Goal: Communication & Community: Share content

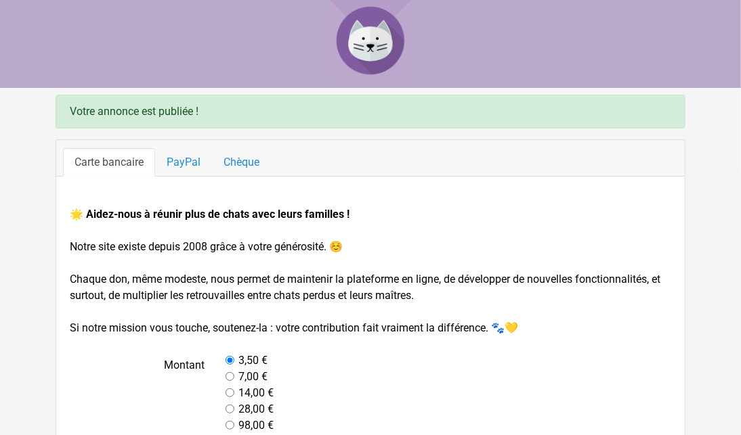
drag, startPoint x: 610, startPoint y: 9, endPoint x: 282, endPoint y: 52, distance: 330.5
click at [282, 52] on div at bounding box center [370, 40] width 741 height 81
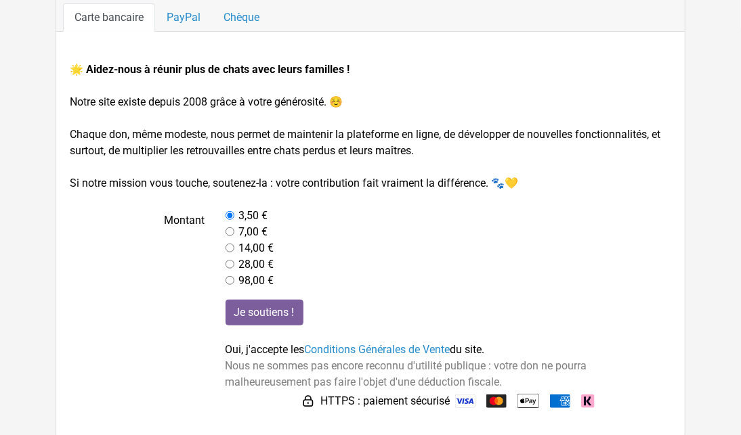
click at [666, 39] on main "Votre annonce est publiée ! Carte bancaire PayPal Chèque 🌟 Aidez-nous à réunir …" at bounding box center [370, 193] width 741 height 487
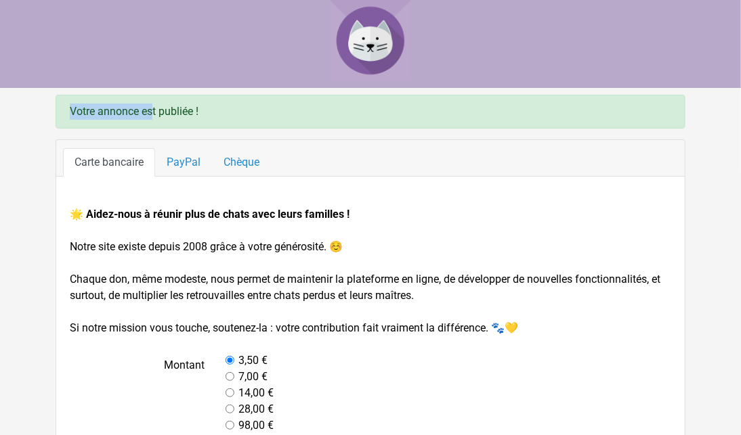
drag, startPoint x: 130, startPoint y: 108, endPoint x: 385, endPoint y: 44, distance: 263.0
click at [385, 44] on body "Votre annonce est publiée ! Carte bancaire PayPal Chèque 🌟 Aidez-nous à réunir …" at bounding box center [370, 291] width 741 height 582
click at [385, 44] on img at bounding box center [370, 40] width 81 height 81
